Goal: Task Accomplishment & Management: Use online tool/utility

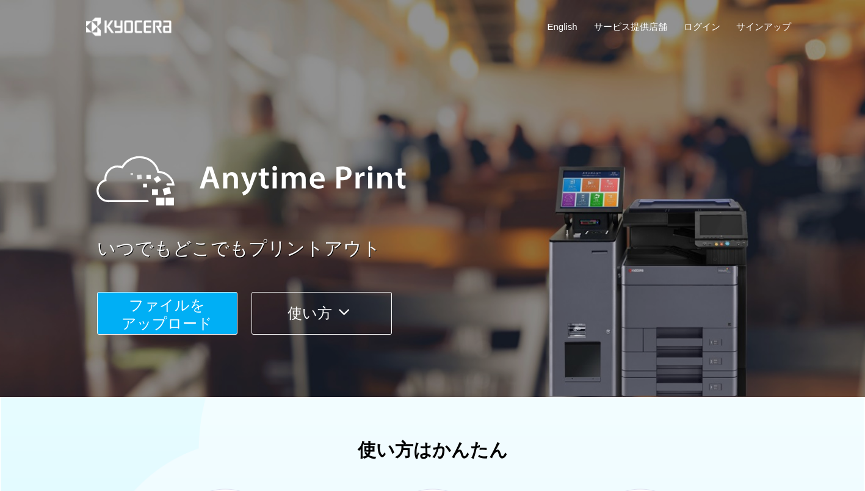
click at [185, 307] on span "ファイルを ​​アップロード" at bounding box center [167, 314] width 91 height 35
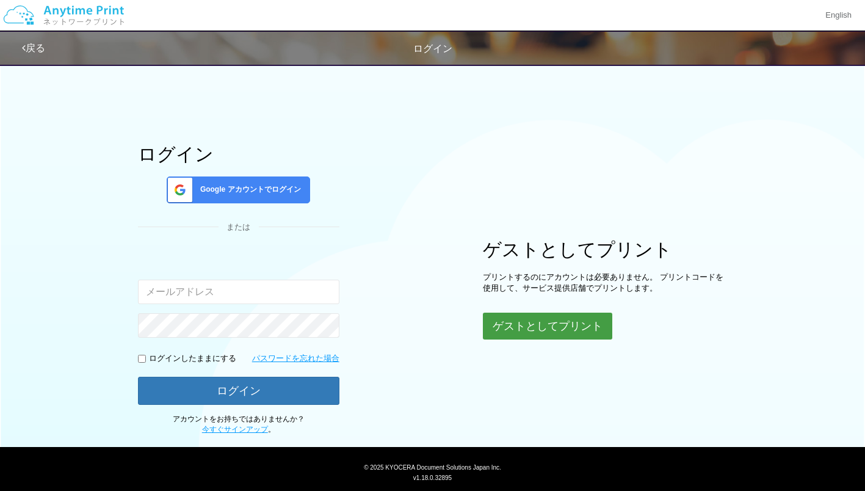
click at [505, 317] on button "ゲストとしてプリント" at bounding box center [547, 326] width 129 height 27
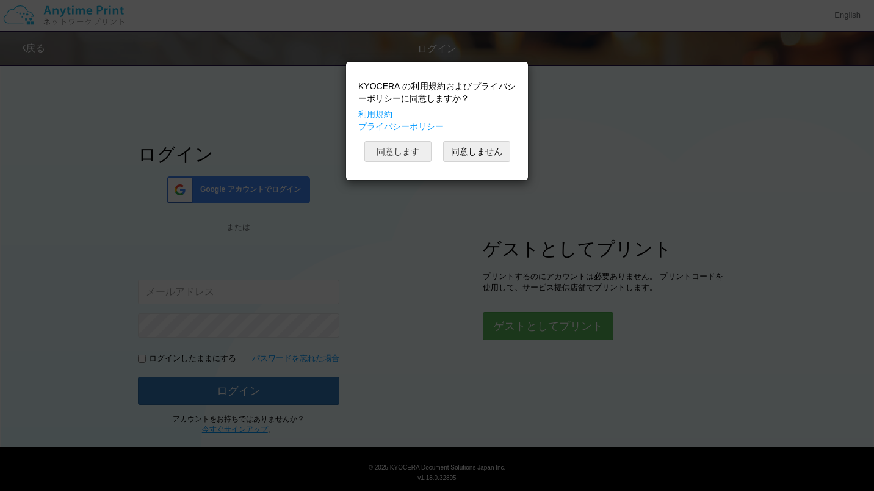
click at [412, 148] on button "同意します" at bounding box center [398, 151] width 67 height 21
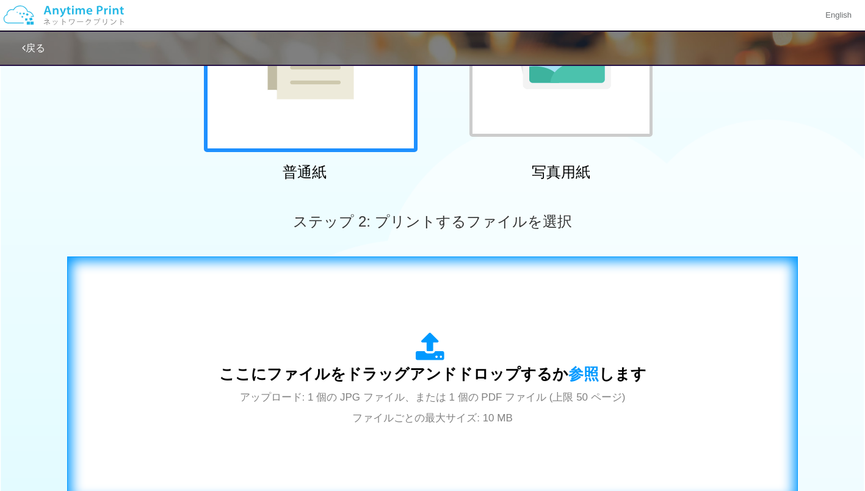
scroll to position [208, 0]
click at [575, 373] on span "参照" at bounding box center [584, 373] width 31 height 17
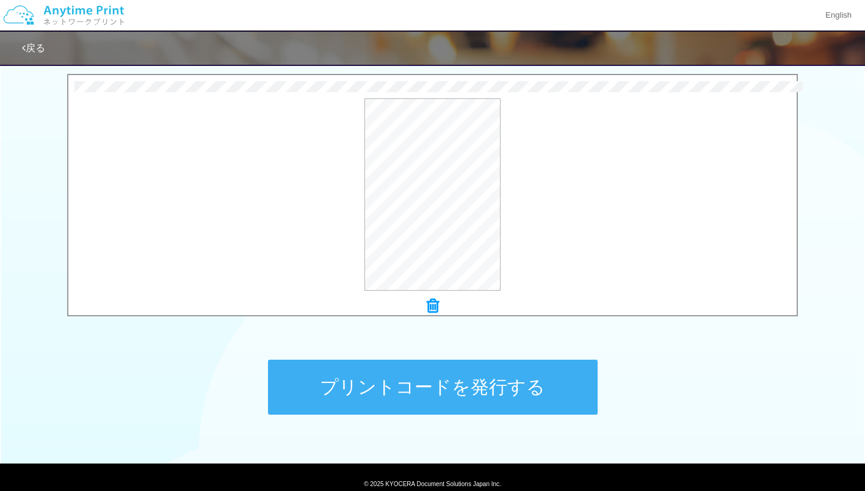
scroll to position [393, 0]
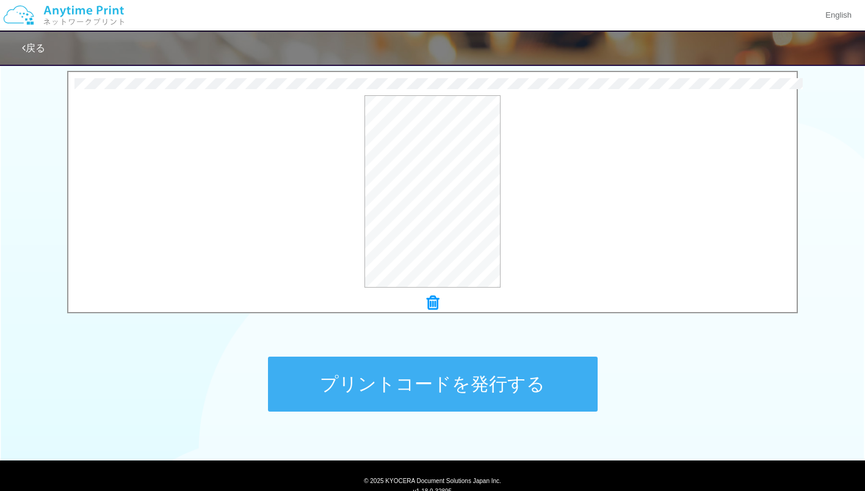
click at [377, 365] on button "プリントコードを発行する" at bounding box center [433, 384] width 330 height 55
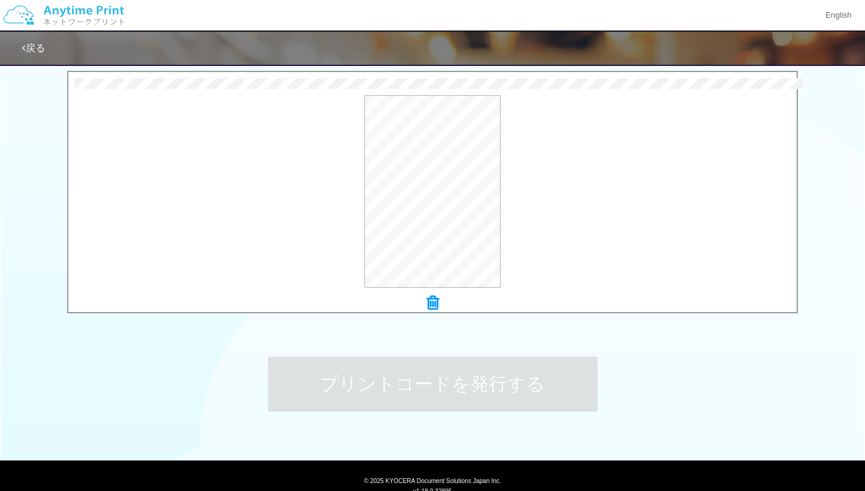
scroll to position [0, 0]
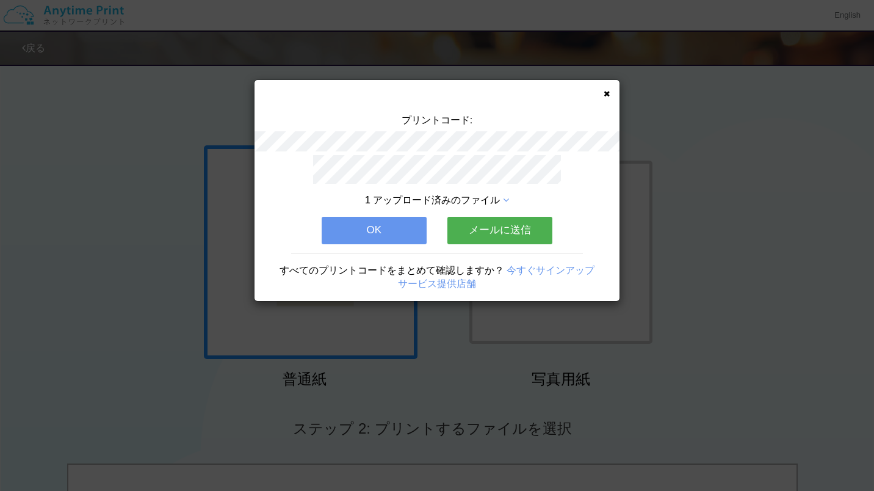
click at [467, 224] on button "メールに送信" at bounding box center [500, 230] width 105 height 27
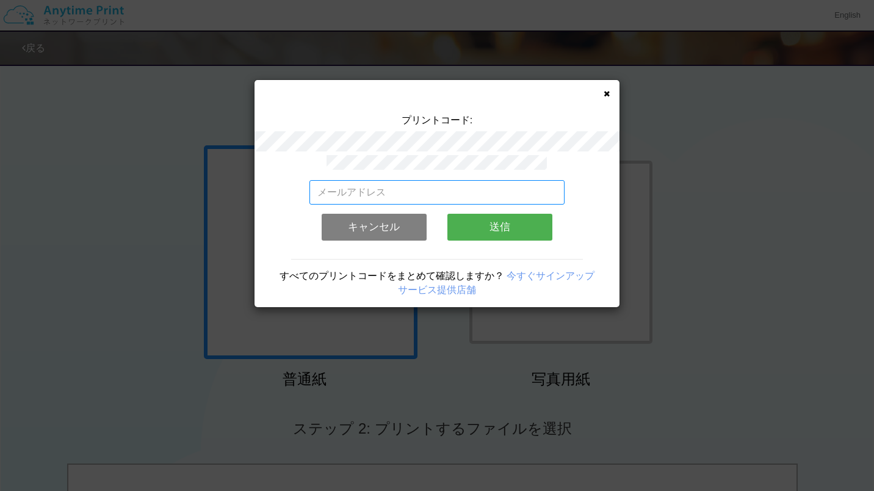
click at [465, 181] on input "email" at bounding box center [438, 192] width 256 height 24
type input "[EMAIL_ADDRESS][DOMAIN_NAME]"
click at [482, 224] on button "送信" at bounding box center [500, 227] width 105 height 27
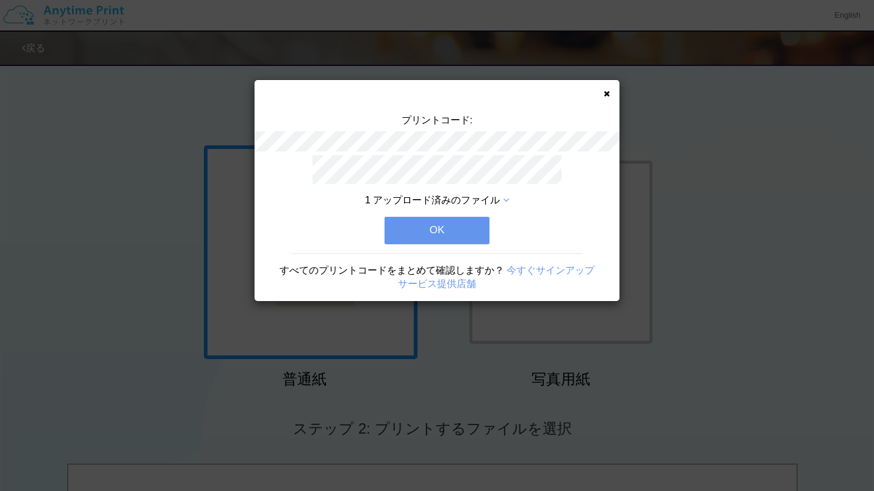
click at [482, 224] on button "OK" at bounding box center [437, 230] width 105 height 27
